Goal: Task Accomplishment & Management: Use online tool/utility

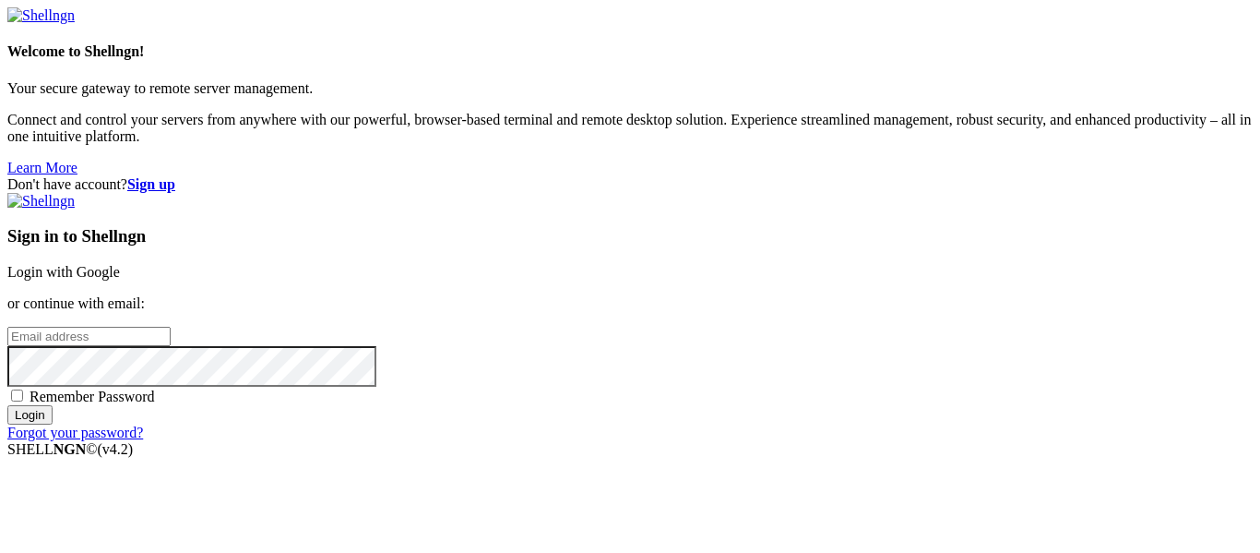
click at [120, 264] on link "Login with Google" at bounding box center [63, 272] width 113 height 16
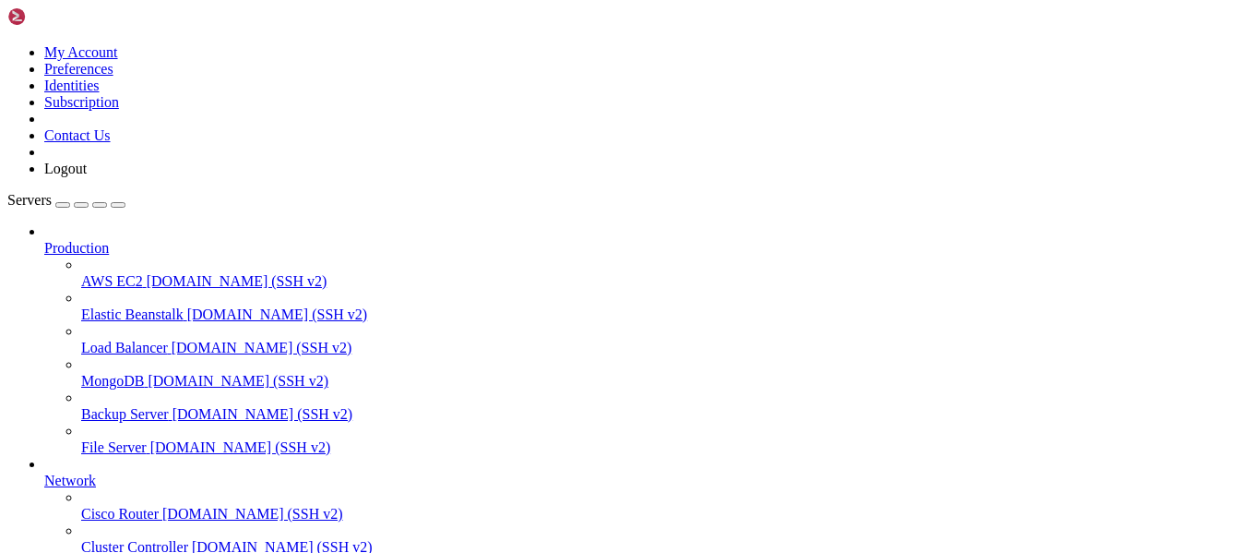
scroll to position [241, 0]
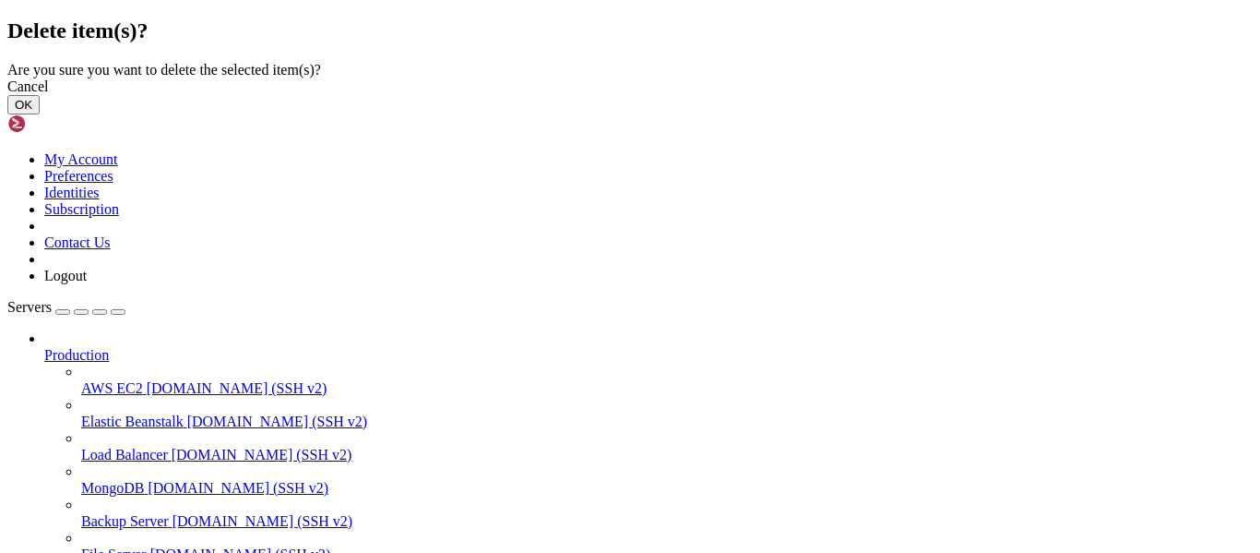
click at [40, 114] on button "OK" at bounding box center [23, 104] width 32 height 19
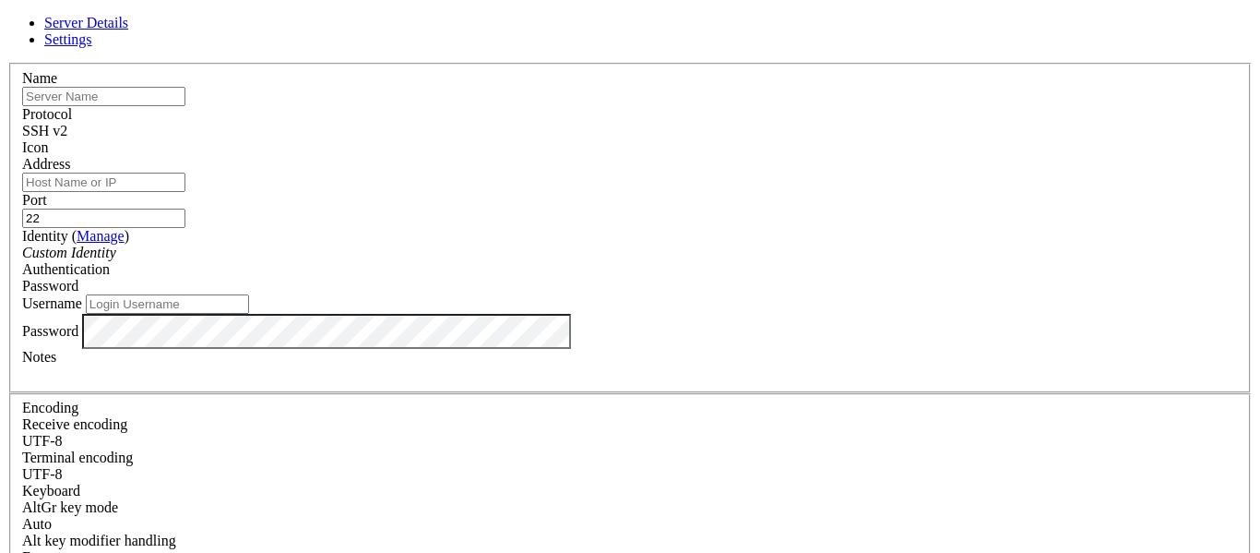
paste input "euvds5037x33"
type input "euvds5037x33"
paste input "[TECHNICAL_ID]"
type input "[TECHNICAL_ID]"
click at [249, 314] on input "Username" at bounding box center [167, 303] width 163 height 19
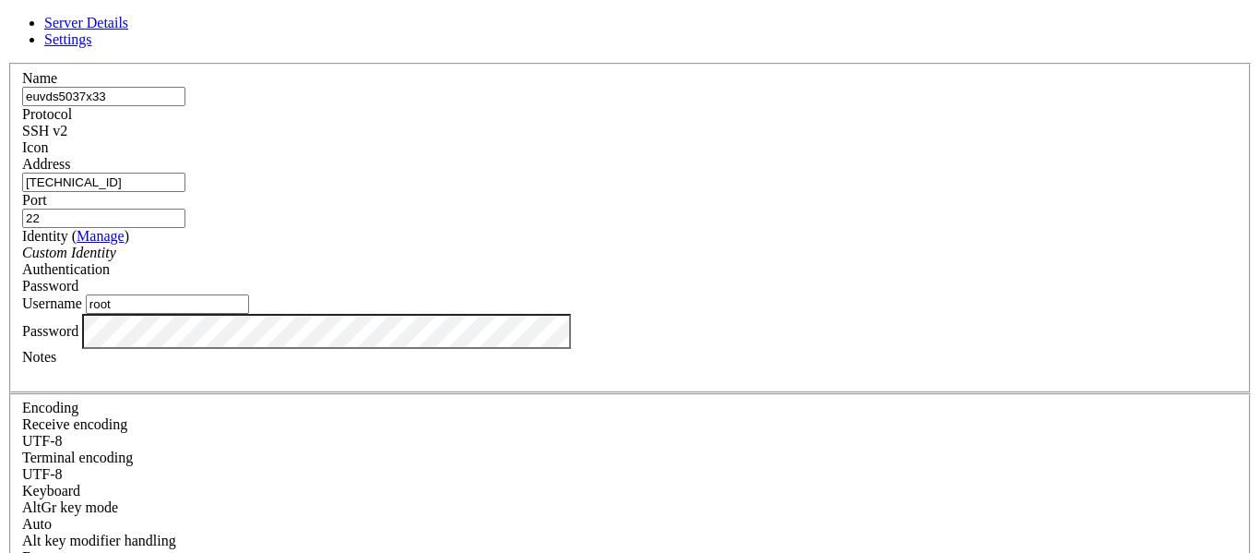
type input "root"
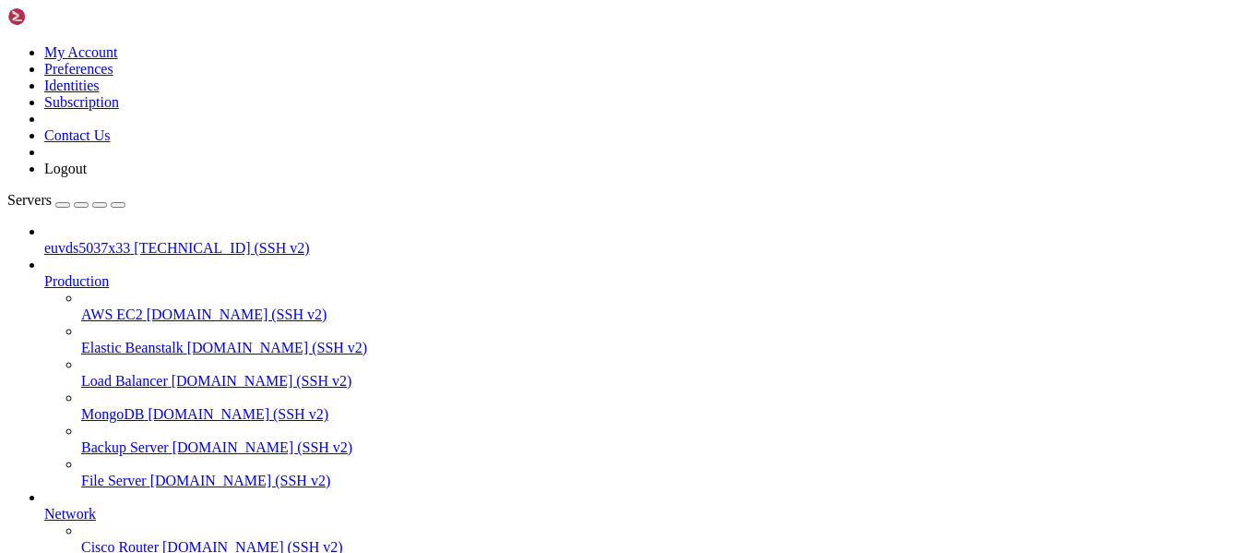
scroll to position [241, 0]
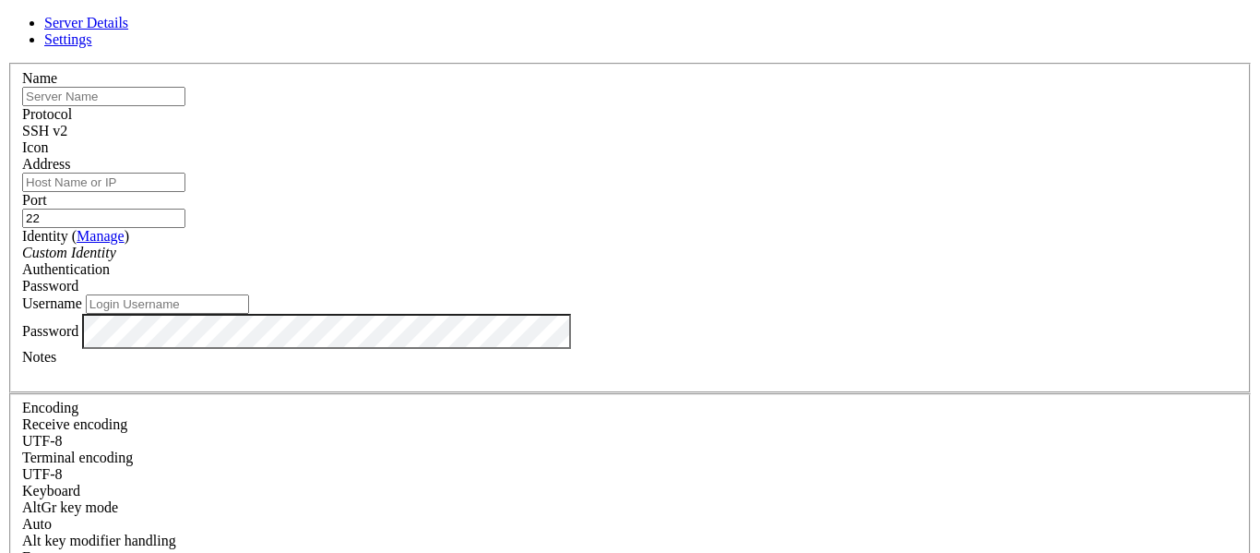
paste input "euvds5037x33"
type input "euvds5037x33"
click at [185, 187] on input "Address" at bounding box center [103, 181] width 163 height 19
type input "[TECHNICAL_ID]"
click at [249, 314] on input "Username" at bounding box center [167, 303] width 163 height 19
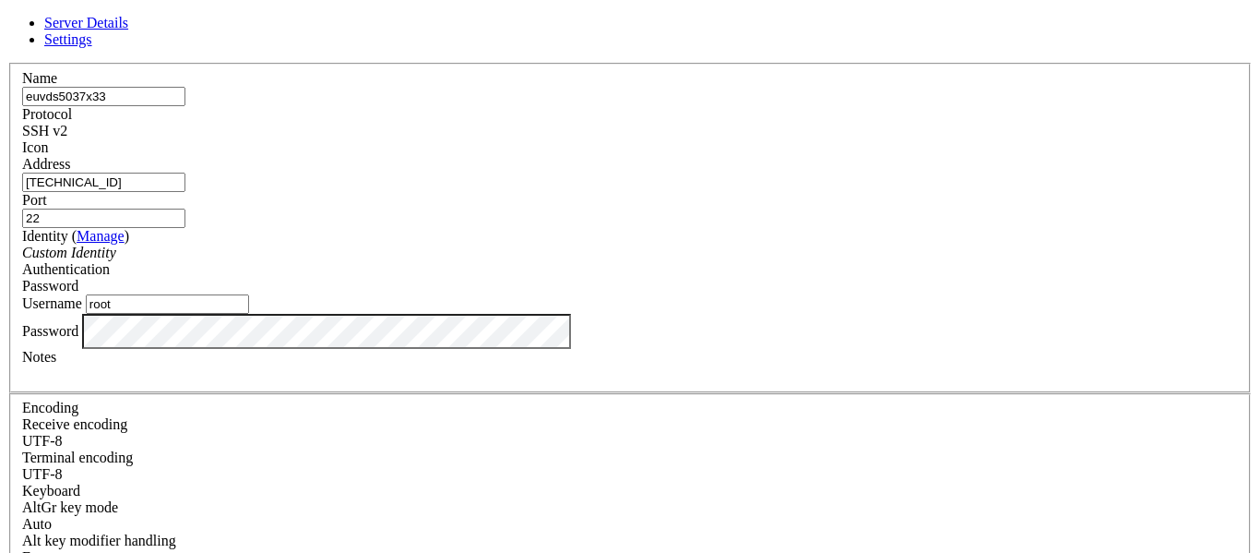
type input "root"
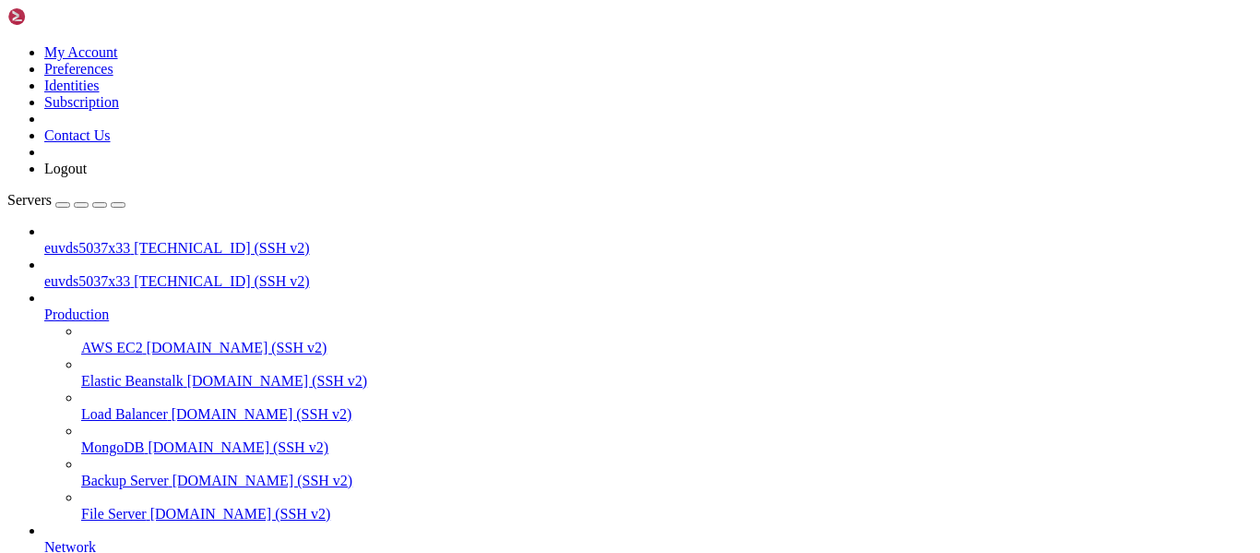
scroll to position [290, 0]
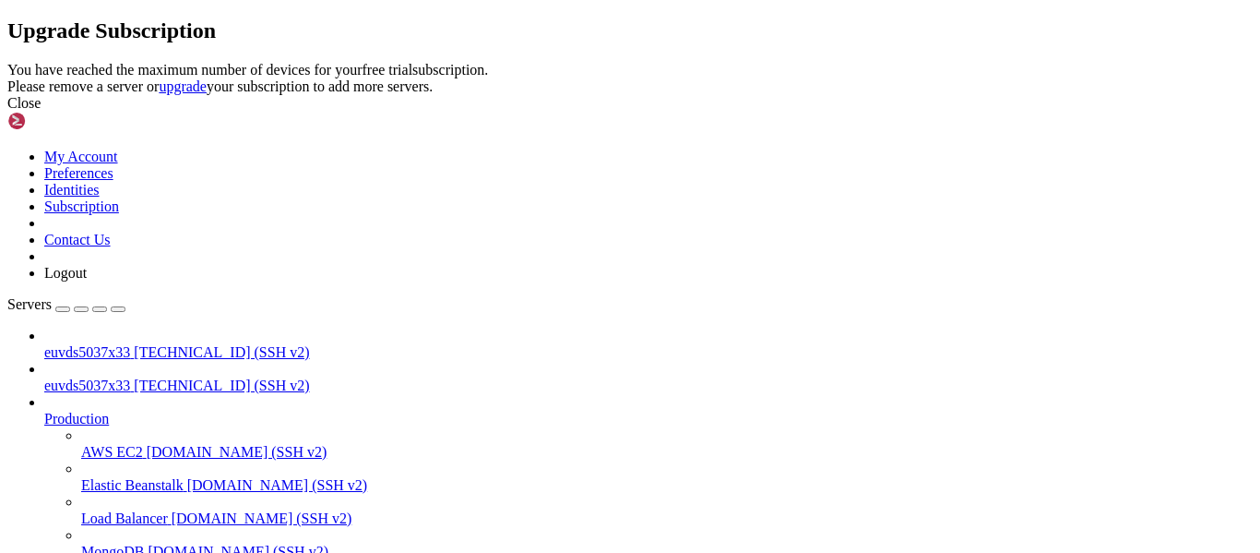
click at [7, 62] on icon at bounding box center [7, 62] width 0 height 0
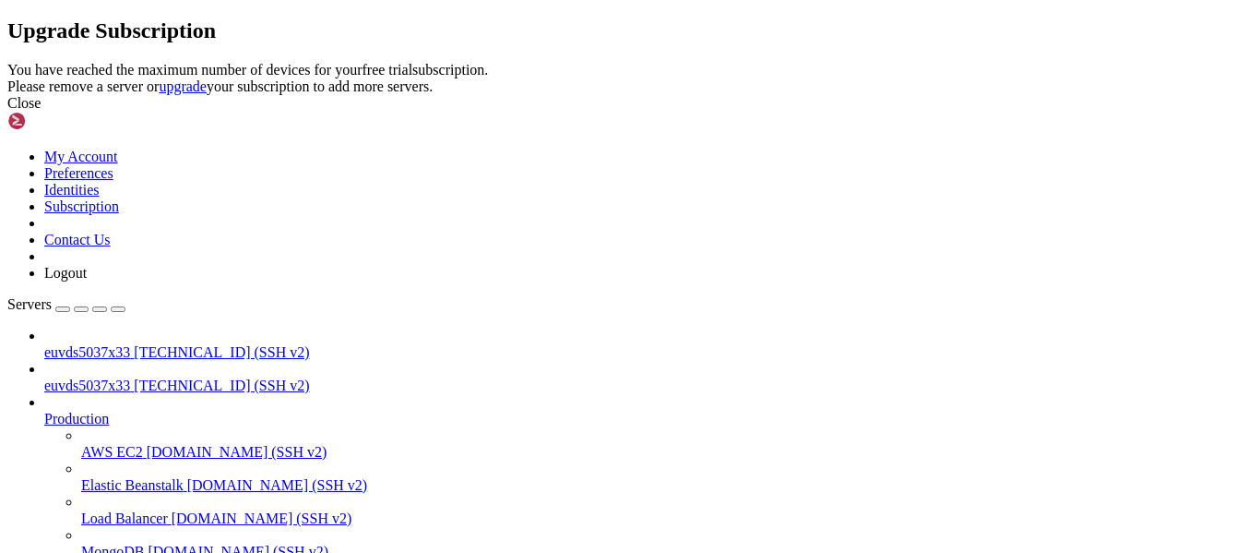
click at [7, 62] on icon at bounding box center [7, 62] width 0 height 0
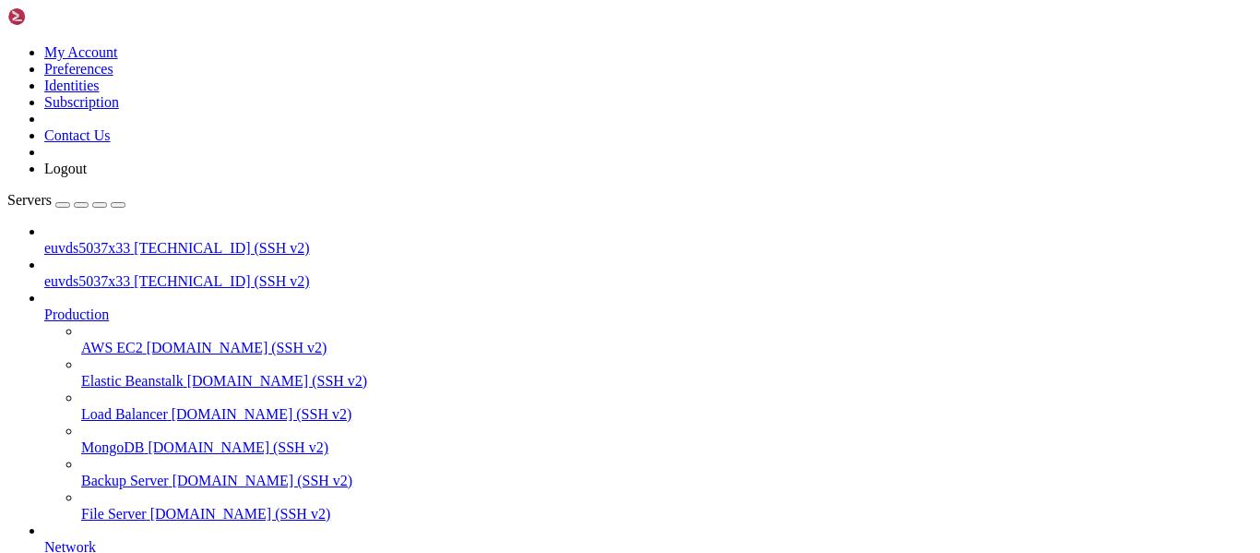
click at [110, 273] on span "euvds5037x33" at bounding box center [87, 281] width 86 height 16
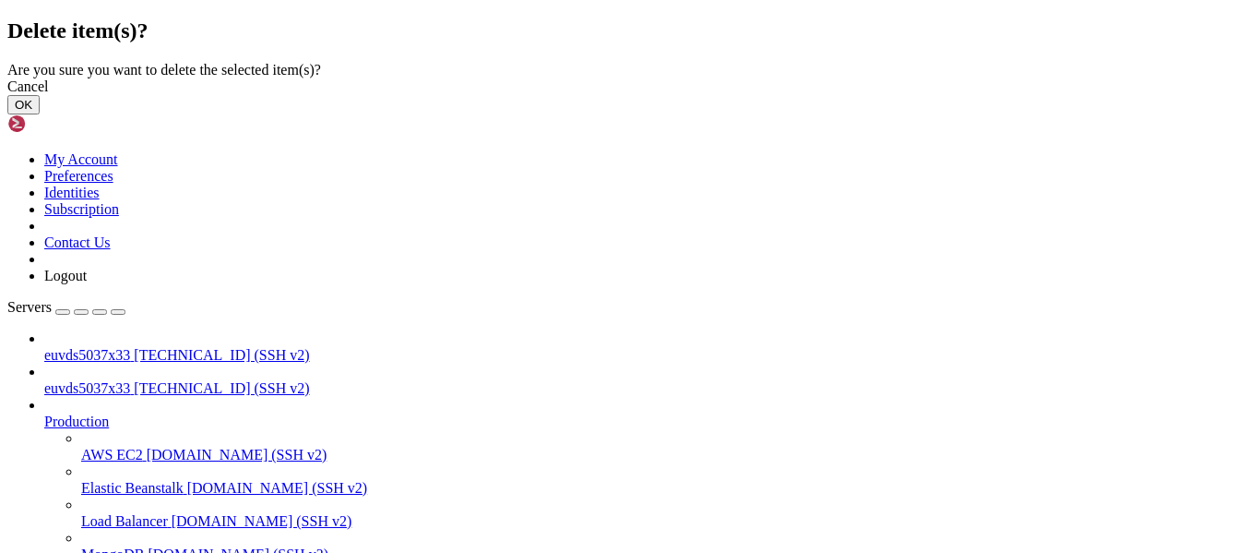
click at [40, 114] on button "OK" at bounding box center [23, 104] width 32 height 19
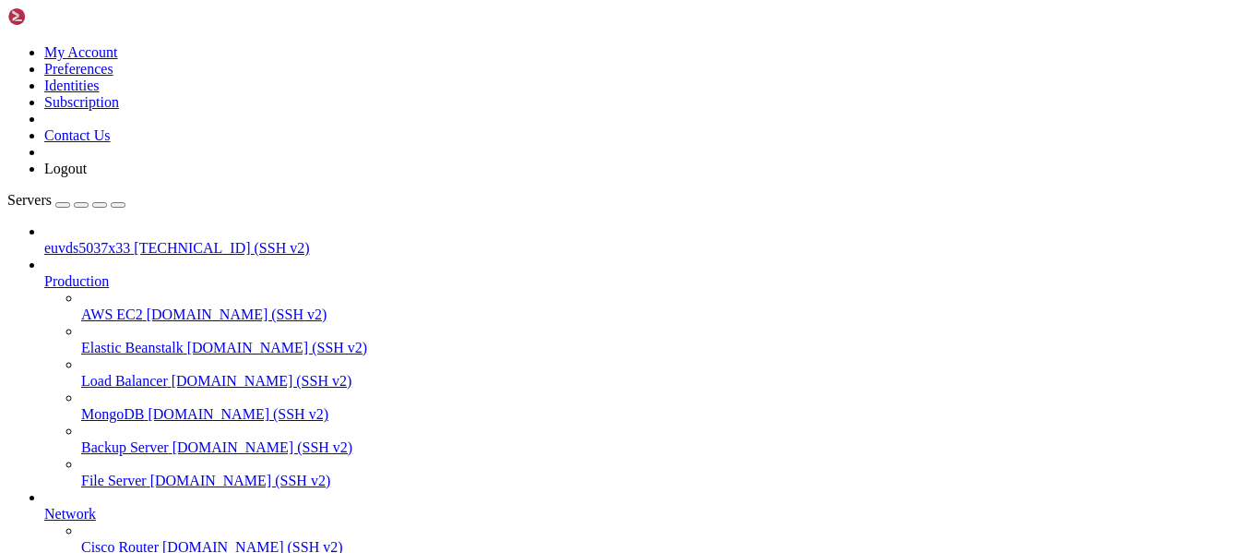
click at [134, 240] on span "[TECHNICAL_ID] (SSH v2)" at bounding box center [221, 248] width 175 height 16
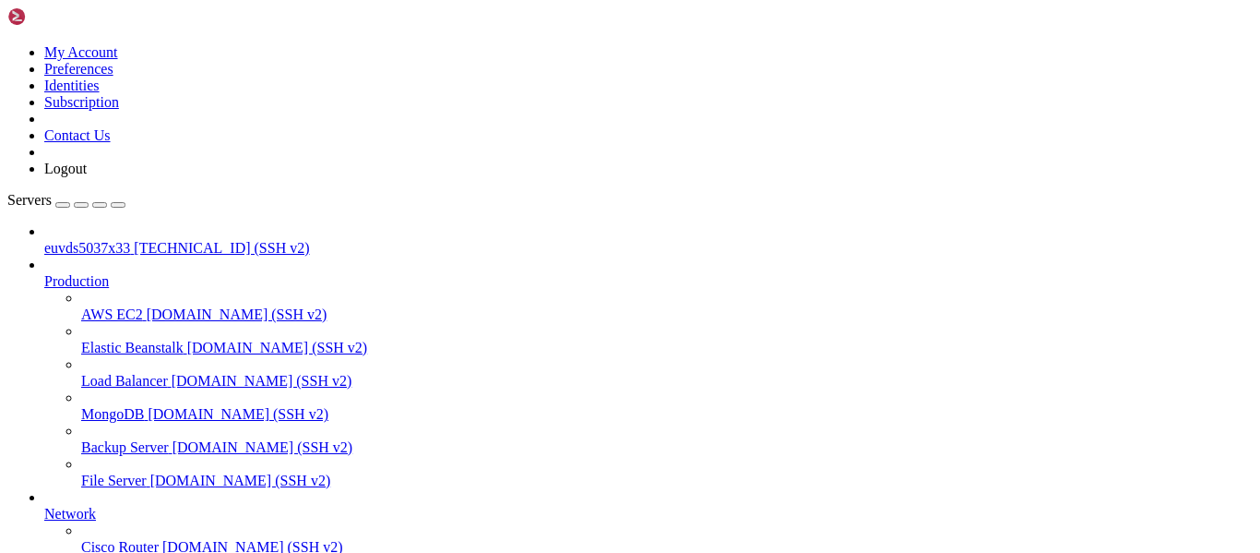
click at [134, 240] on span "[TECHNICAL_ID] (SSH v2)" at bounding box center [221, 248] width 175 height 16
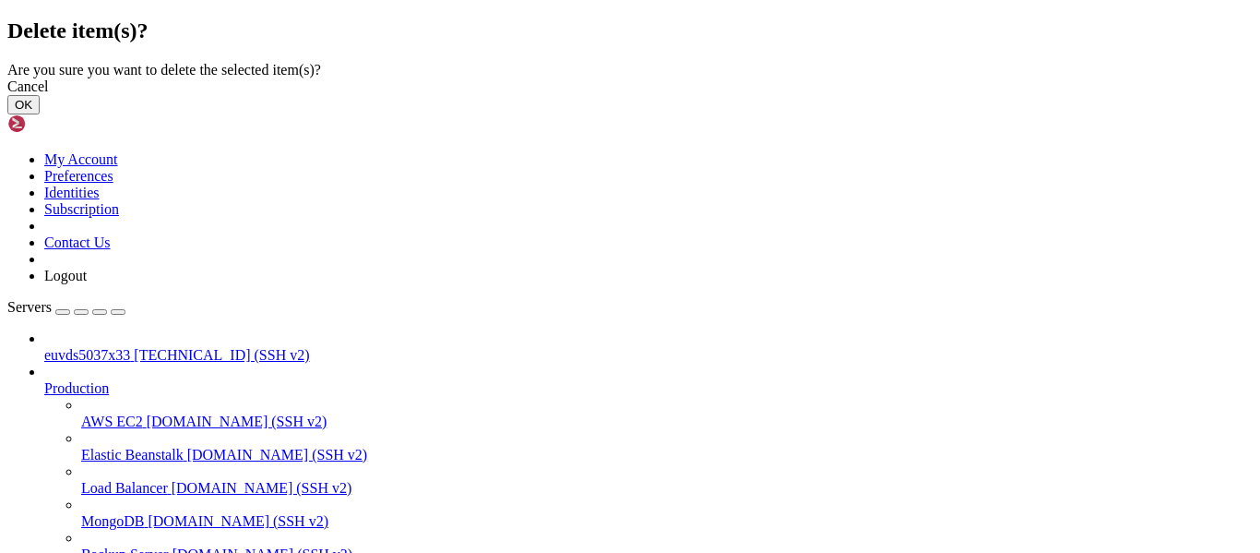
click at [40, 114] on button "OK" at bounding box center [23, 104] width 32 height 19
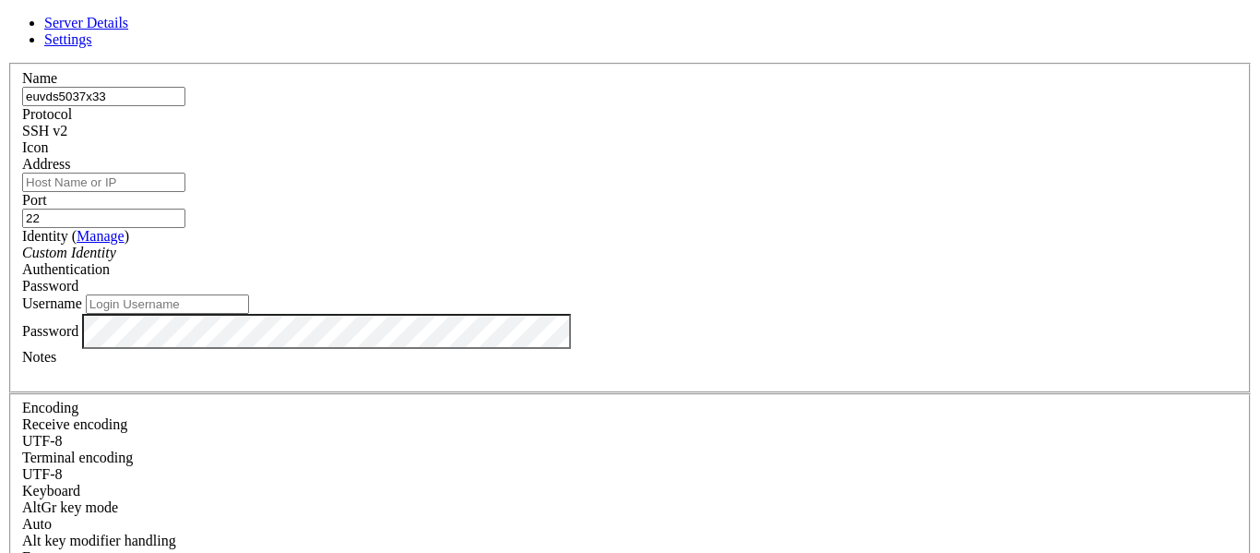
type input "euvds5037x33"
click at [185, 192] on input "Address" at bounding box center [103, 181] width 163 height 19
type input "[TECHNICAL_ID]"
click at [185, 208] on input "22" at bounding box center [103, 217] width 163 height 19
type input "2222"
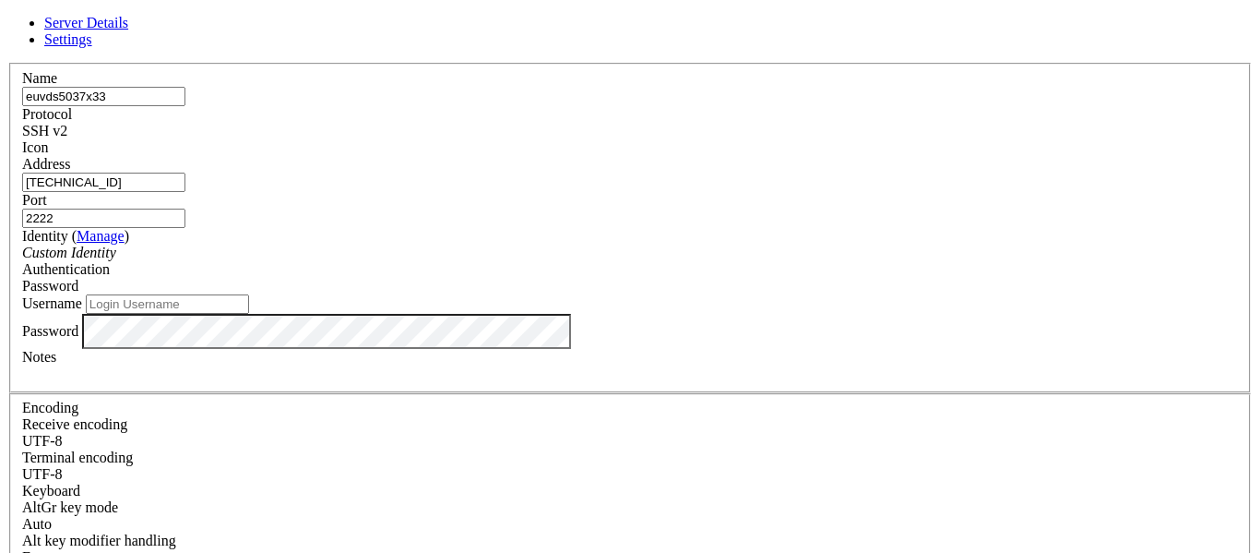
click at [249, 314] on input "Username" at bounding box center [167, 303] width 163 height 19
type input "root"
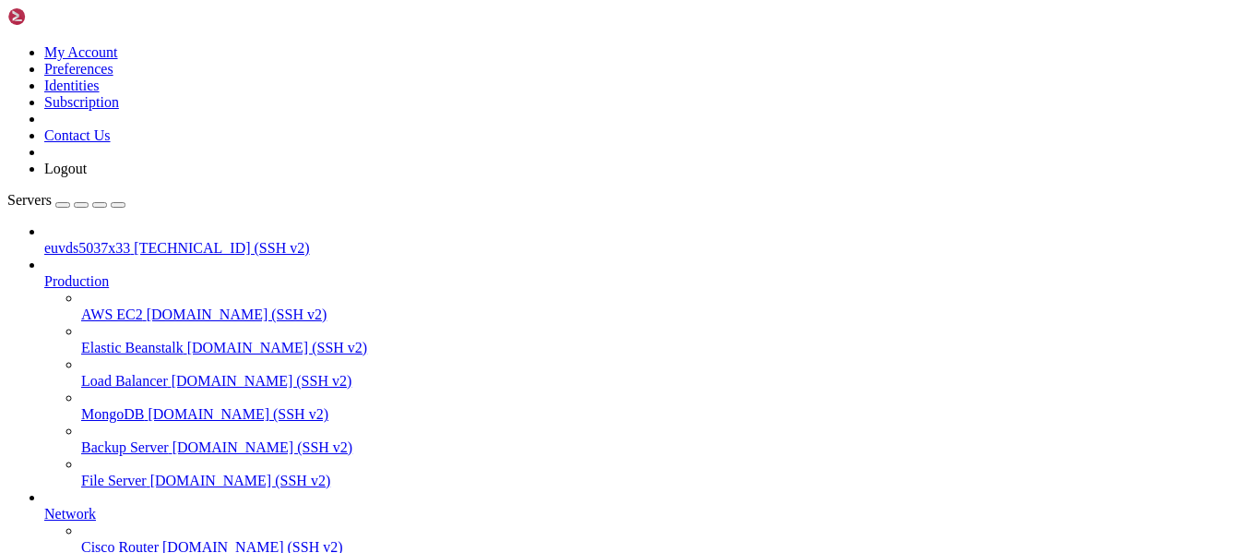
click at [117, 240] on link "euvds5037x33 [TECHNICAL_ID] (SSH v2)" at bounding box center [648, 248] width 1208 height 17
click at [134, 240] on span "[TECHNICAL_ID] (SSH v2)" at bounding box center [221, 248] width 175 height 16
drag, startPoint x: 710, startPoint y: 265, endPoint x: 479, endPoint y: 180, distance: 246.6
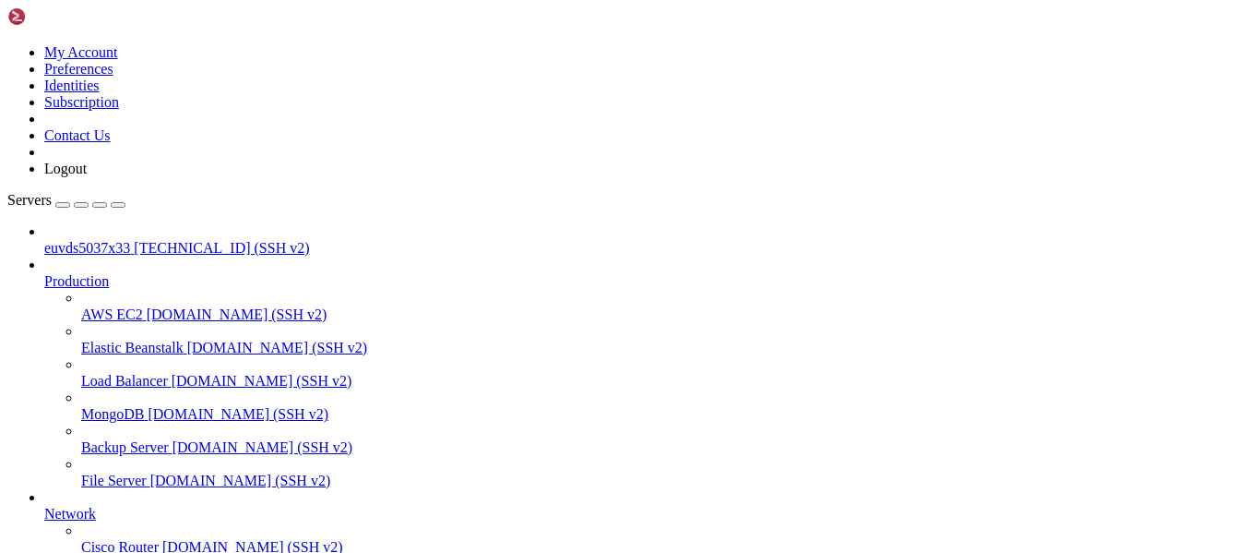
click at [134, 240] on span "[TECHNICAL_ID] (SSH v2)" at bounding box center [221, 248] width 175 height 16
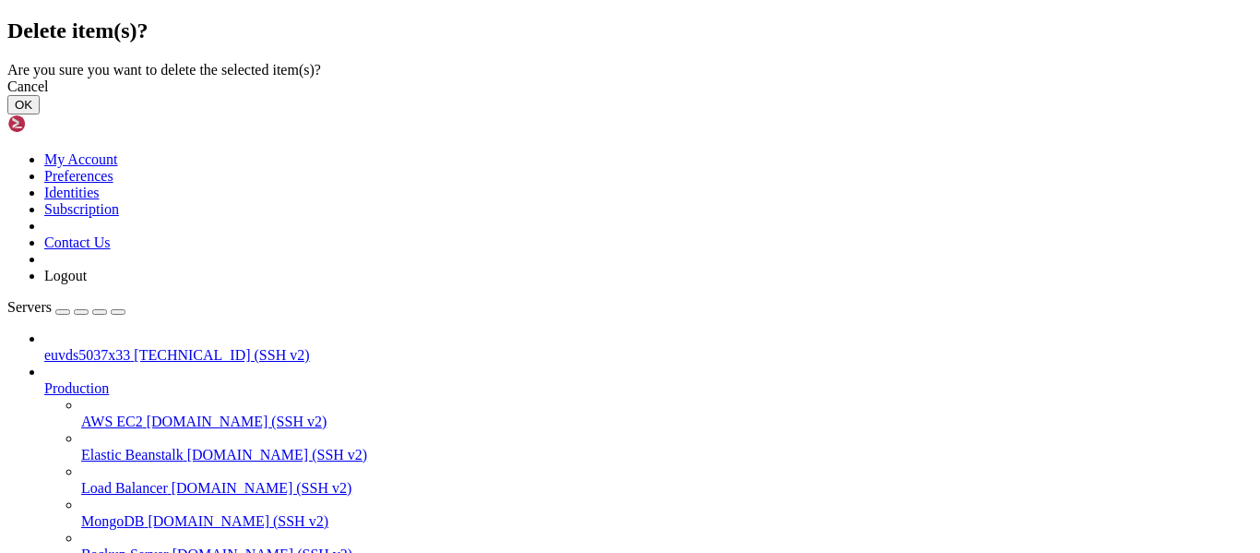
click at [40, 114] on button "OK" at bounding box center [23, 104] width 32 height 19
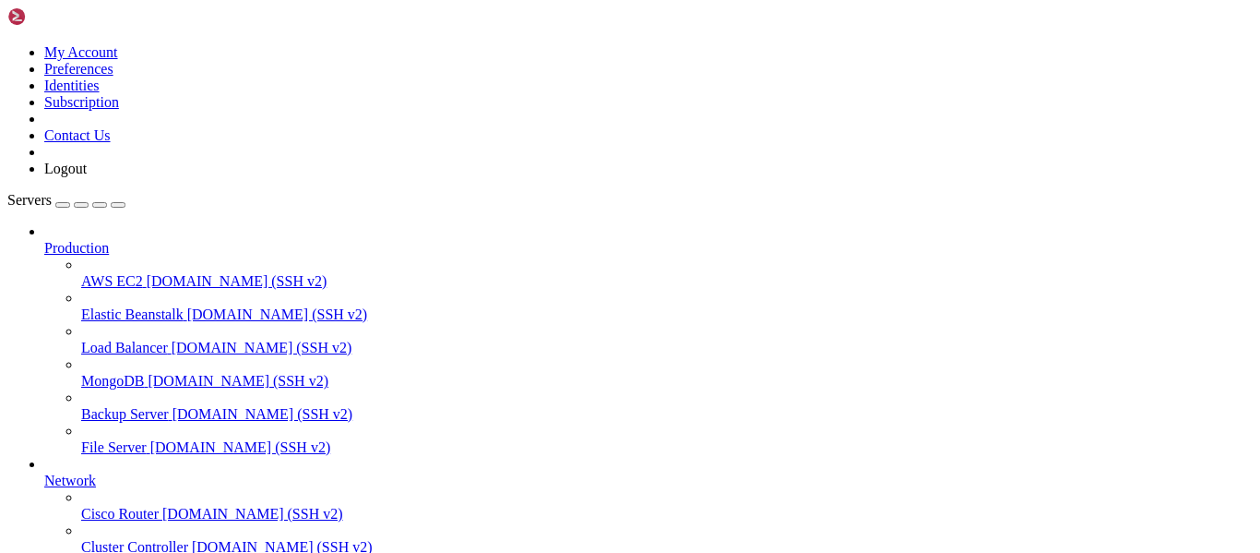
scroll to position [192, 0]
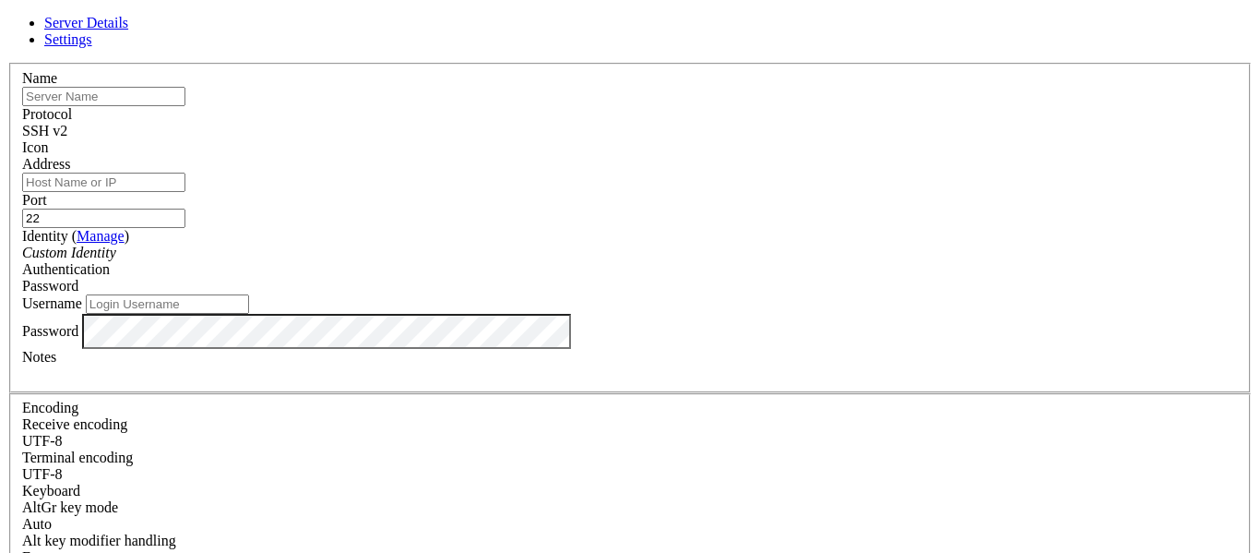
click at [185, 106] on input "text" at bounding box center [103, 96] width 163 height 19
type input "euvds5037x33"
paste input "[TECHNICAL_ID]"
type input "[TECHNICAL_ID]"
click at [249, 314] on input "Username" at bounding box center [167, 303] width 163 height 19
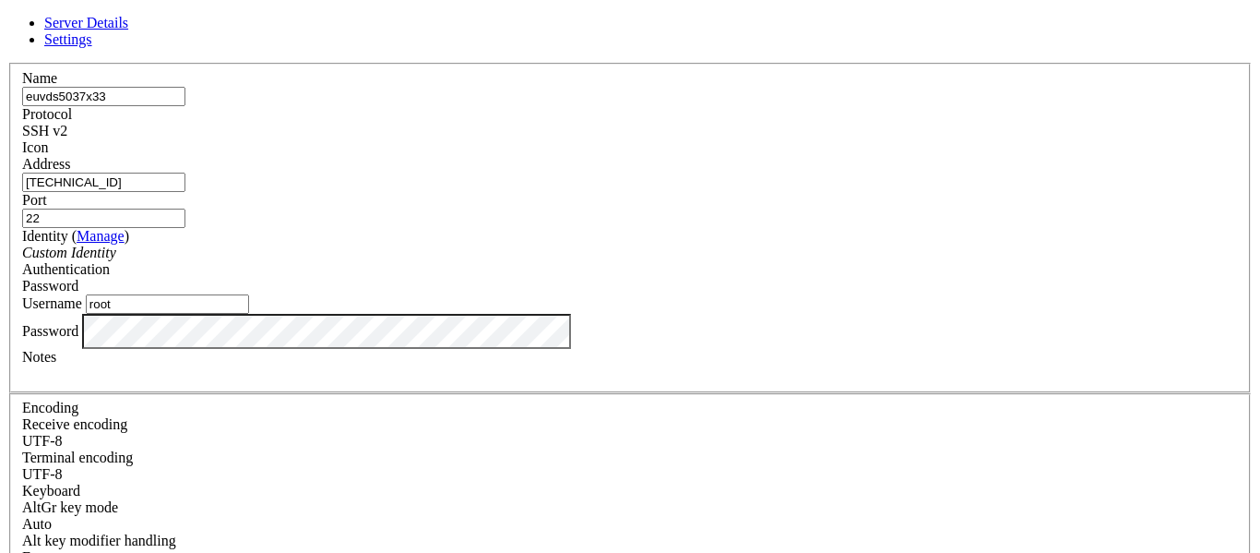
type input "root"
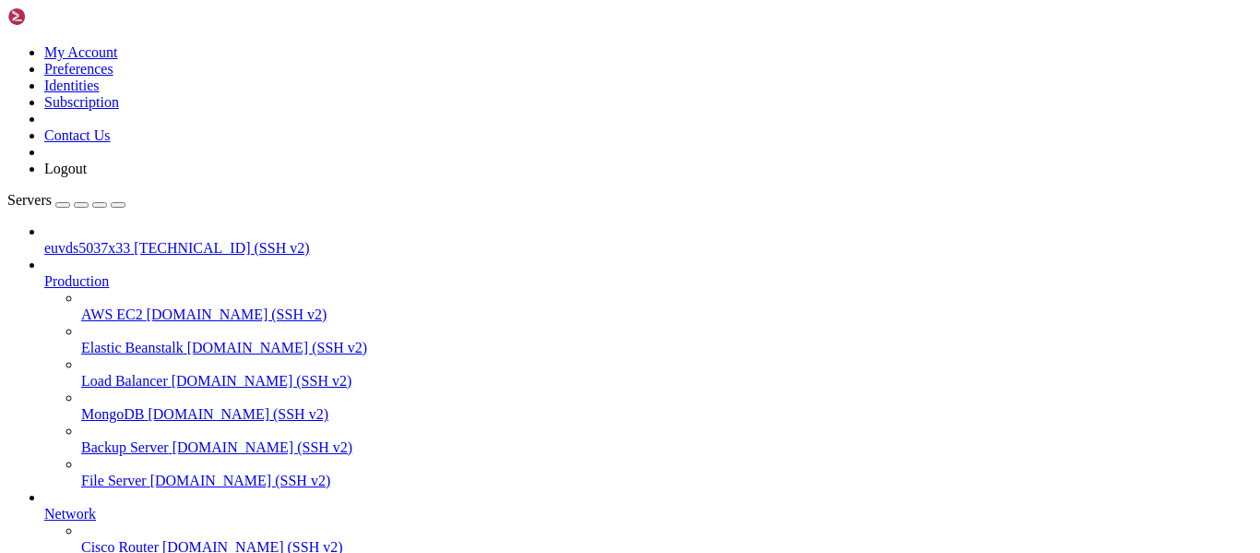
scroll to position [0, 0]
click at [127, 240] on span "euvds5037x33" at bounding box center [87, 248] width 86 height 16
